Goal: Find specific page/section: Find specific page/section

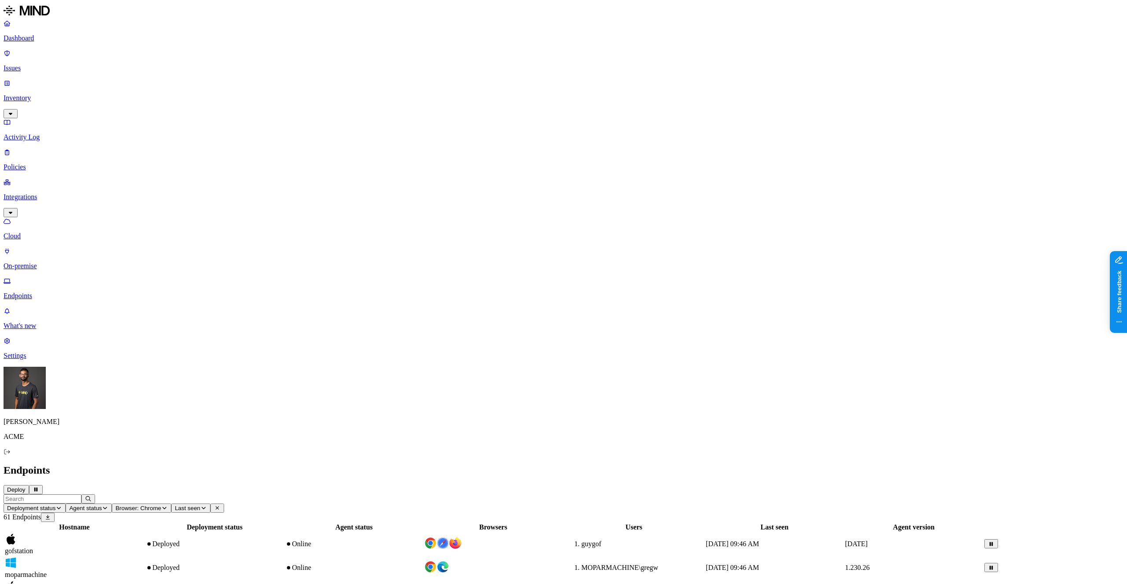
click at [423, 465] on h2 "Endpoints" at bounding box center [564, 471] width 1120 height 12
click at [918, 465] on h2 "Endpoints" at bounding box center [564, 471] width 1120 height 12
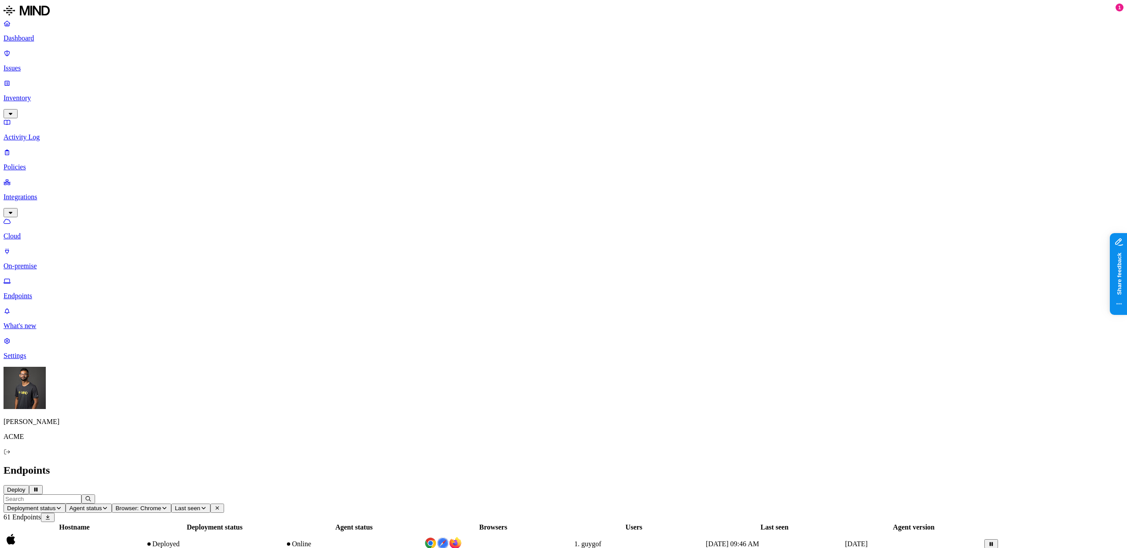
click at [50, 79] on link "Inventory" at bounding box center [564, 98] width 1120 height 38
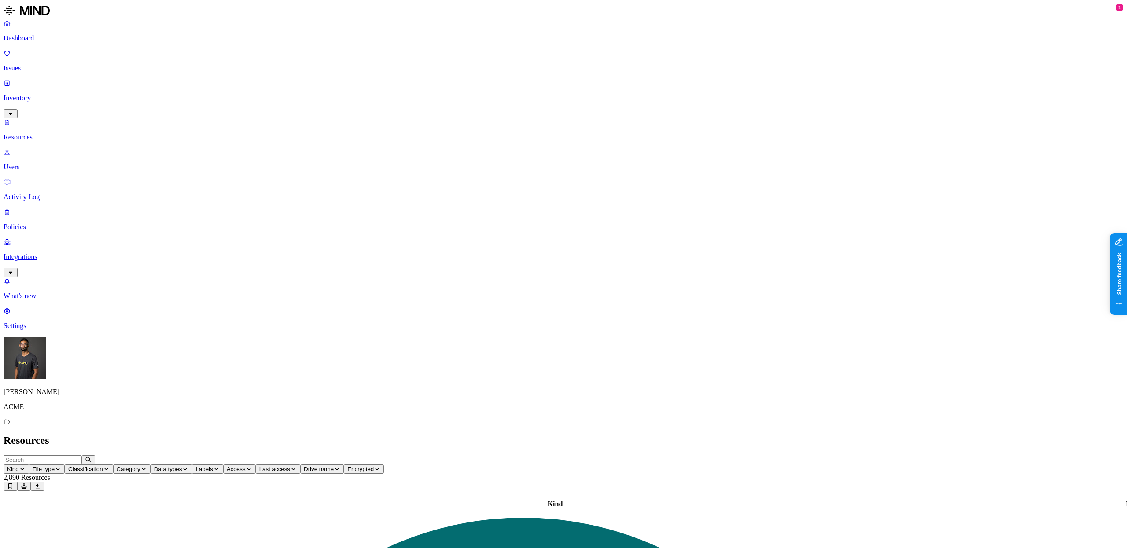
click at [246, 466] on span "Access" at bounding box center [236, 469] width 19 height 7
click at [300, 465] on button "Last access" at bounding box center [278, 469] width 44 height 9
click at [290, 466] on span "Last access" at bounding box center [274, 469] width 31 height 7
click at [468, 61] on div "Last 7 days" at bounding box center [506, 57] width 86 height 8
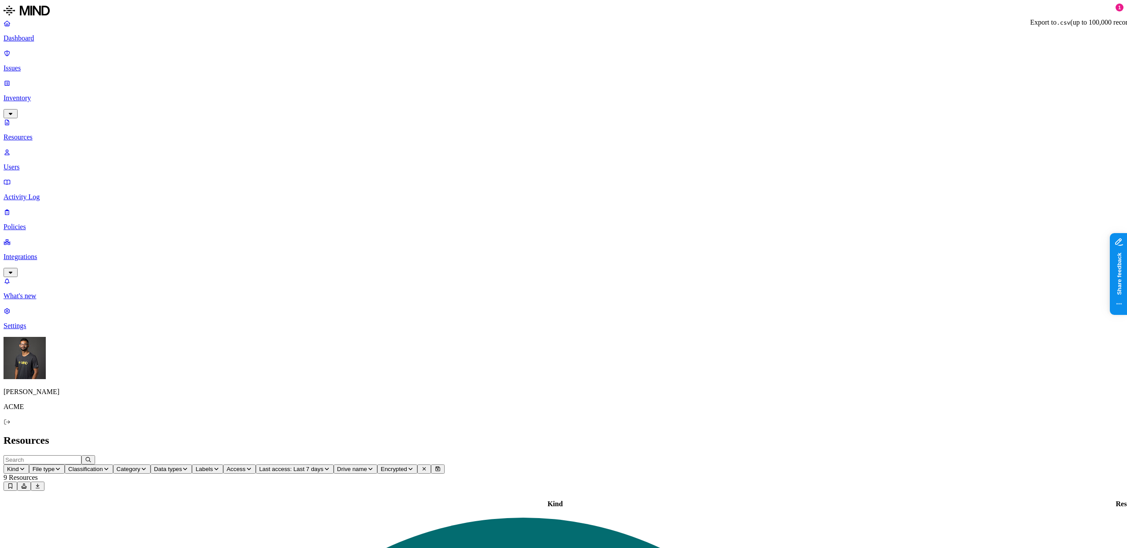
click at [41, 484] on icon at bounding box center [37, 486] width 7 height 5
click at [323, 466] on span "Last access: Last 7 days" at bounding box center [291, 469] width 64 height 7
click at [477, 54] on div "All" at bounding box center [489, 50] width 86 height 8
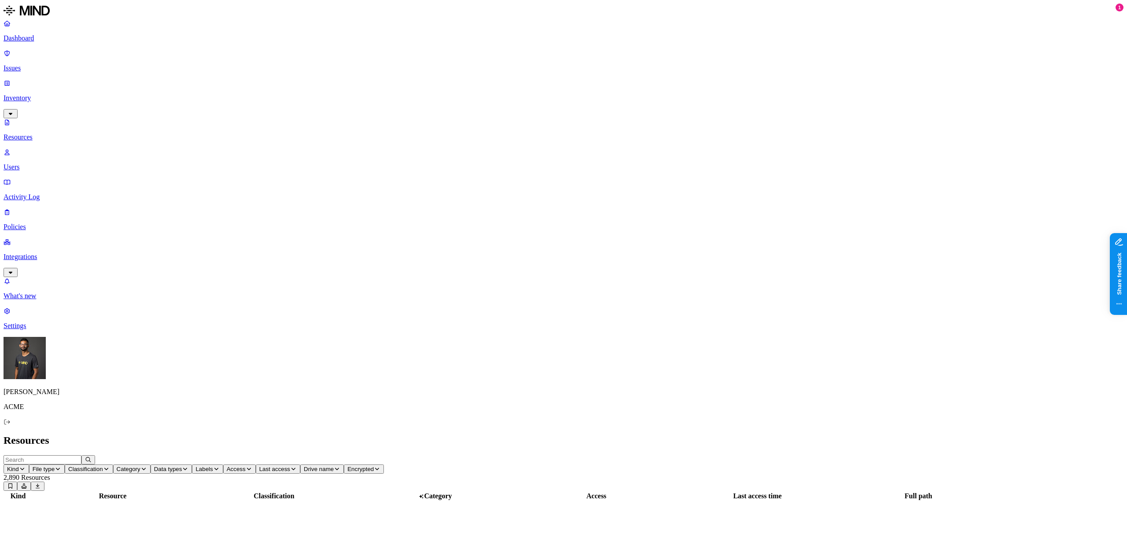
click at [629, 435] on h2 "Resources" at bounding box center [564, 441] width 1120 height 12
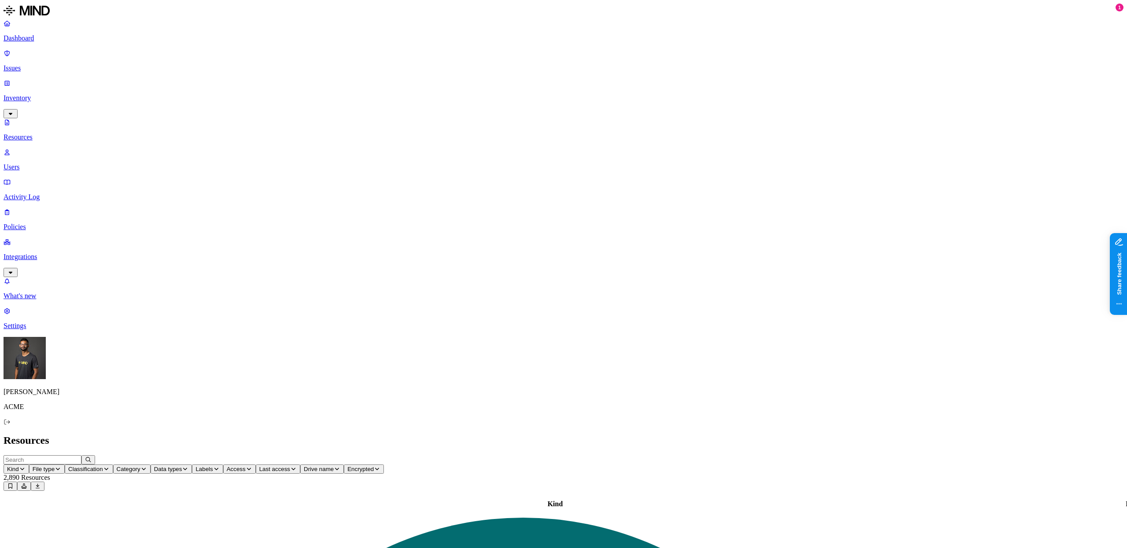
click at [639, 455] on header "Kind File type Classification Category Data types Labels Access Last access Dri…" at bounding box center [564, 473] width 1120 height 36
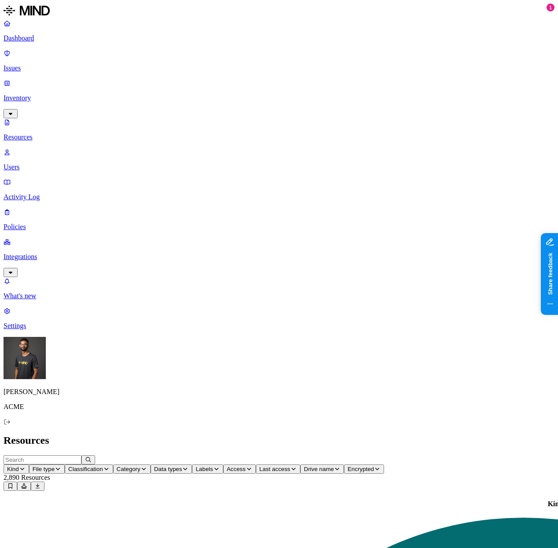
click at [246, 466] on span "Access" at bounding box center [236, 469] width 19 height 7
click at [259, 466] on span "Last access" at bounding box center [274, 469] width 31 height 7
click at [138, 73] on div "Last 7 days" at bounding box center [170, 70] width 86 height 8
click at [41, 484] on icon at bounding box center [37, 486] width 7 height 5
